Goal: Navigation & Orientation: Find specific page/section

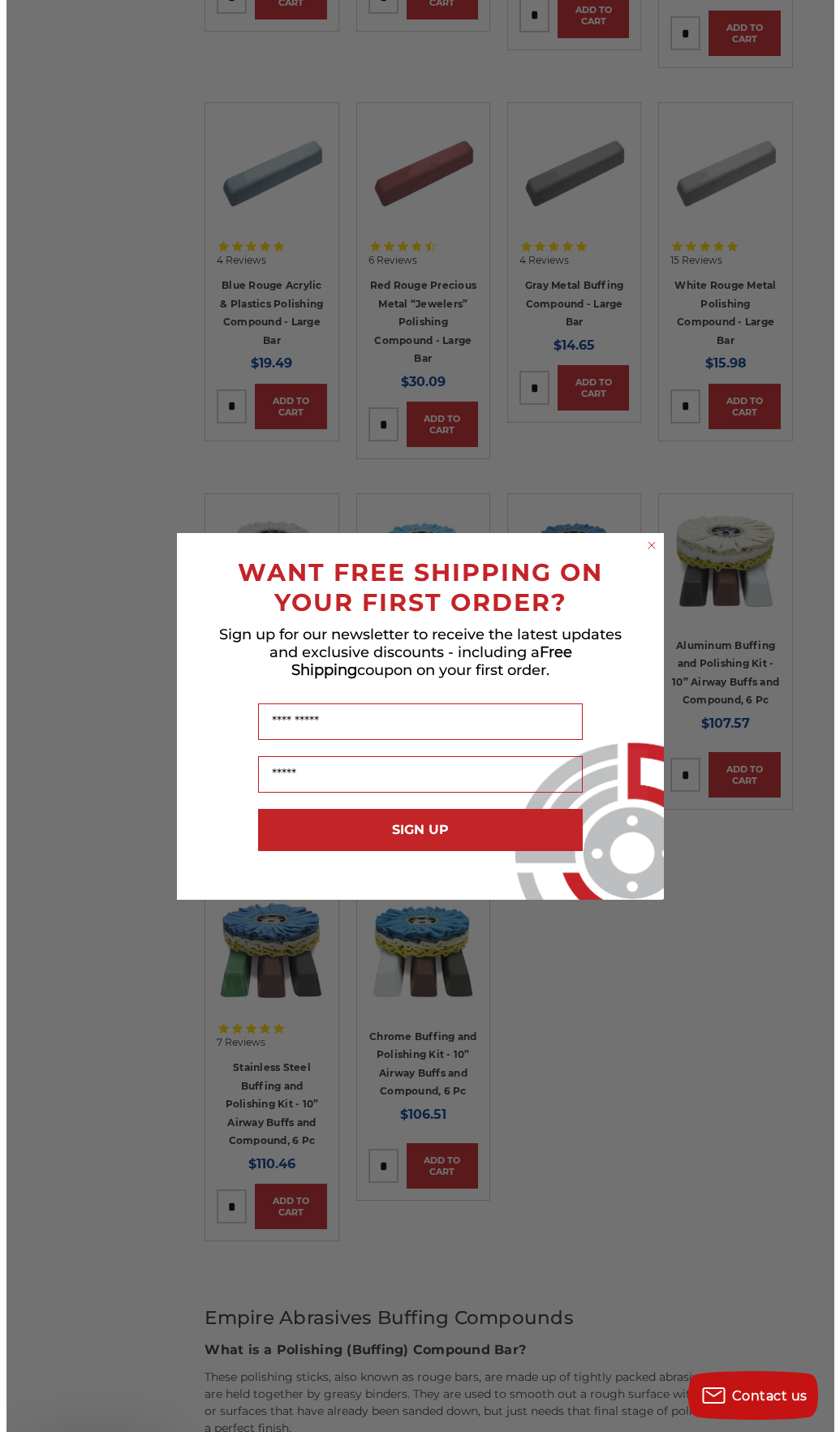
scroll to position [650, 0]
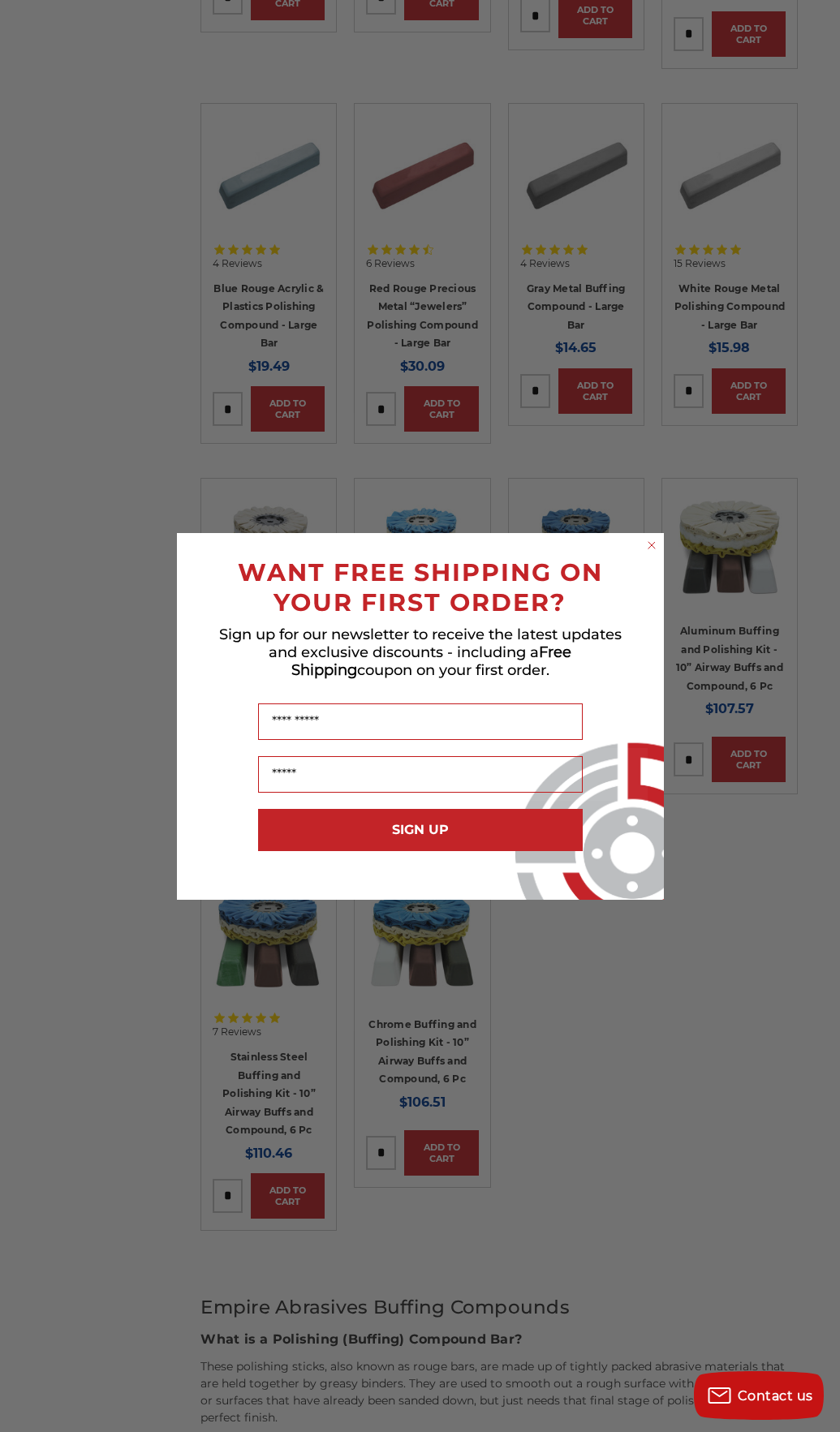
click at [647, 546] on circle "Close dialog" at bounding box center [651, 545] width 15 height 15
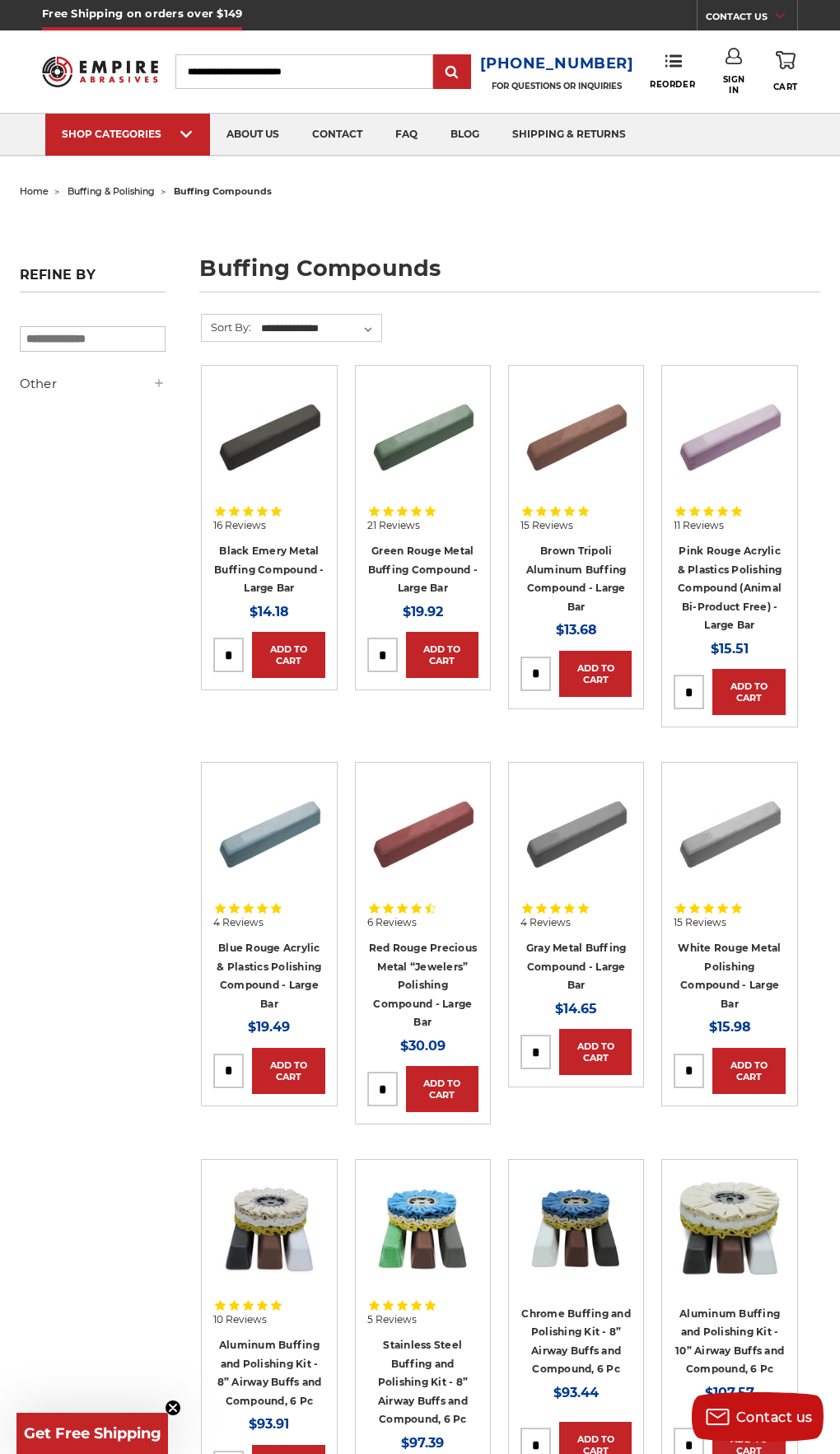
scroll to position [0, 0]
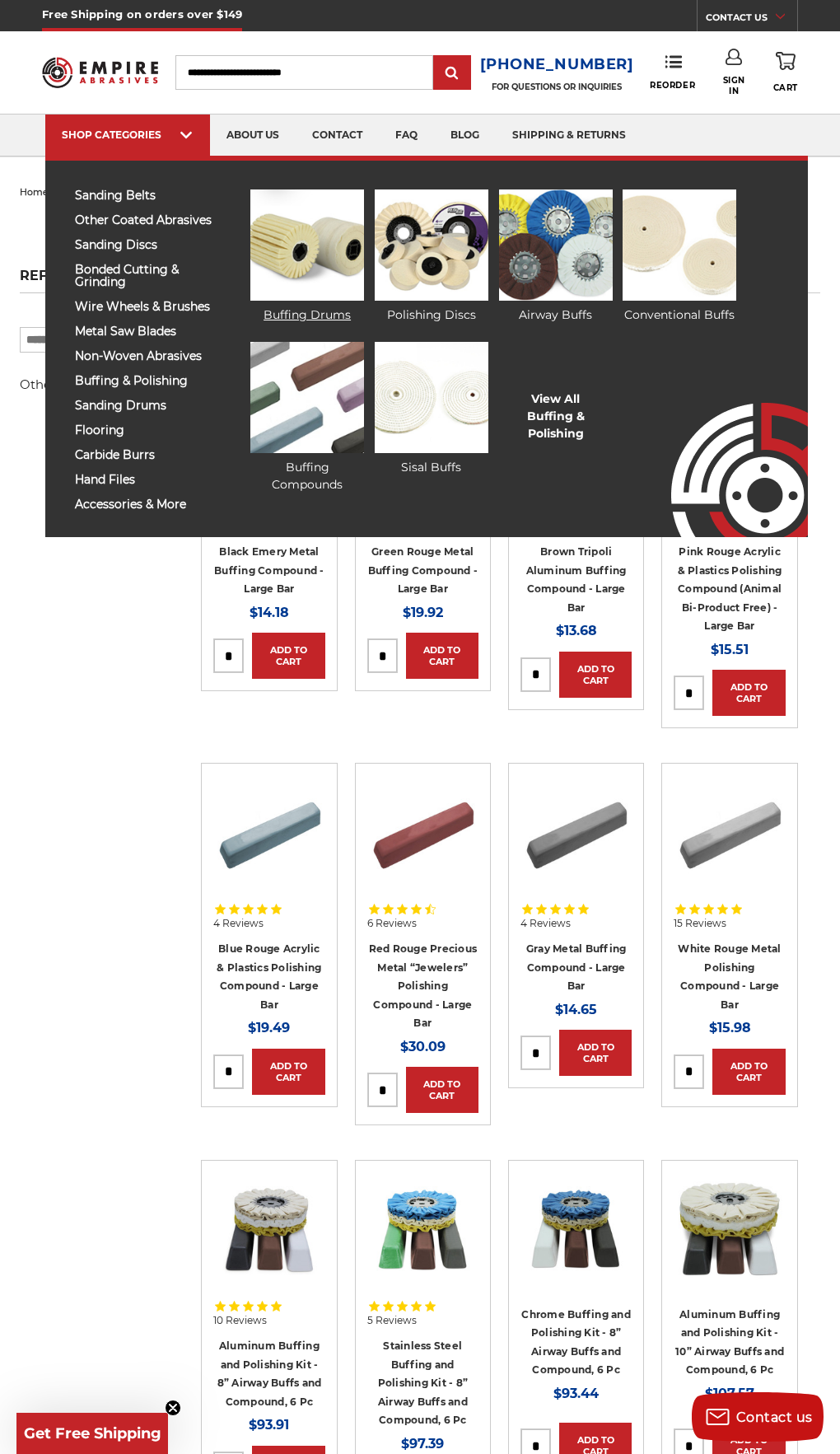
click at [288, 248] on img at bounding box center [307, 245] width 114 height 111
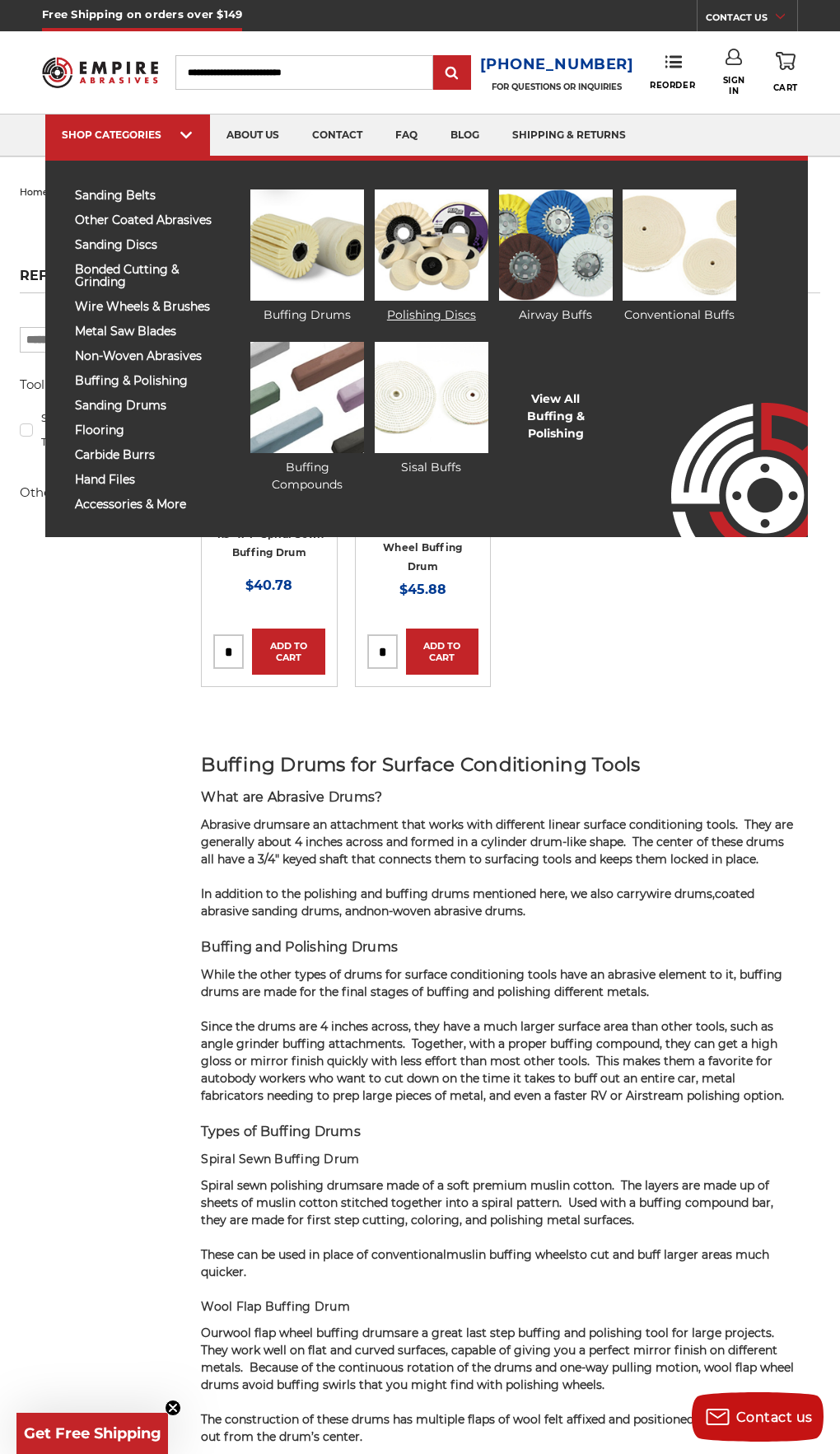
click at [432, 233] on img at bounding box center [431, 245] width 114 height 111
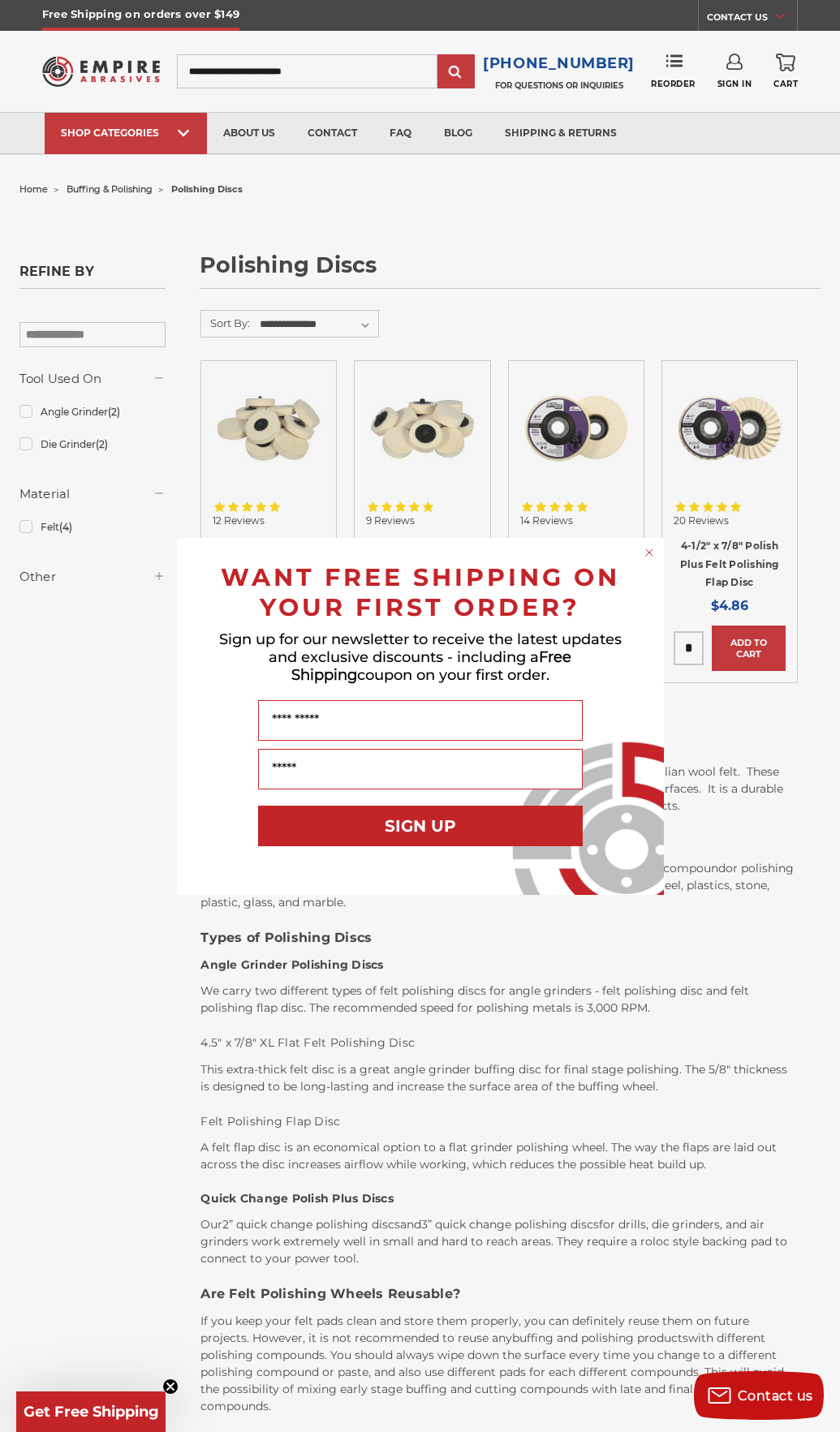
click at [650, 557] on circle "Close dialog" at bounding box center [649, 552] width 15 height 15
